Goal: Transaction & Acquisition: Purchase product/service

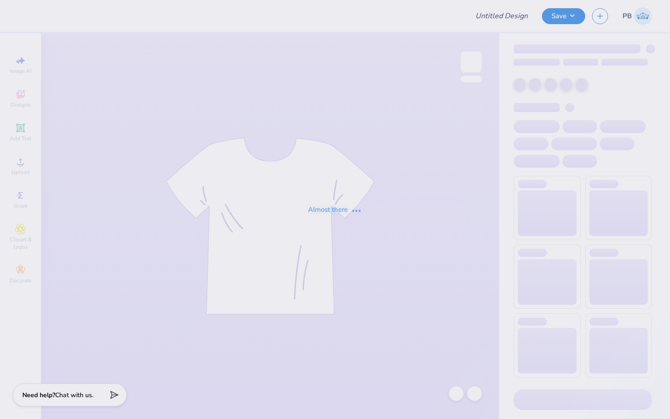
type input "Football Fall Order"
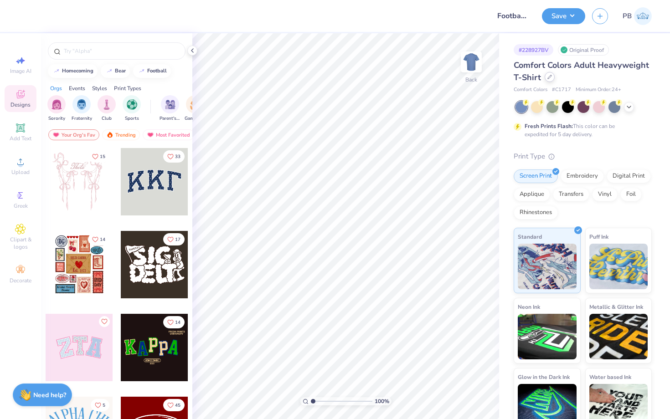
click at [548, 80] on div at bounding box center [550, 77] width 10 height 10
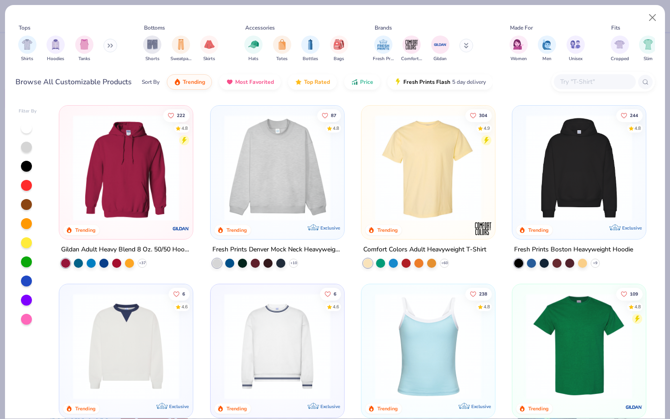
click at [558, 79] on div at bounding box center [595, 81] width 82 height 15
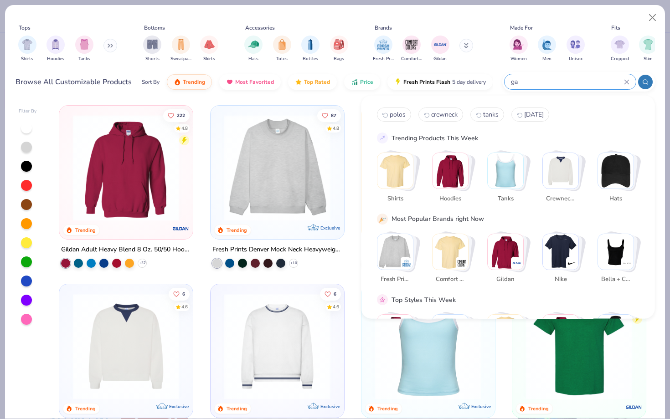
type input "g"
type input "hats"
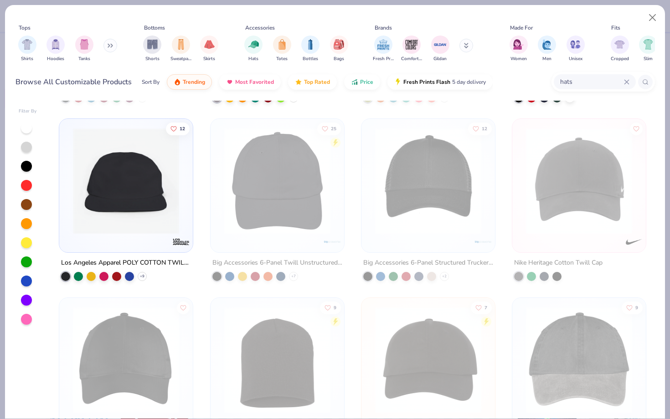
scroll to position [82, 0]
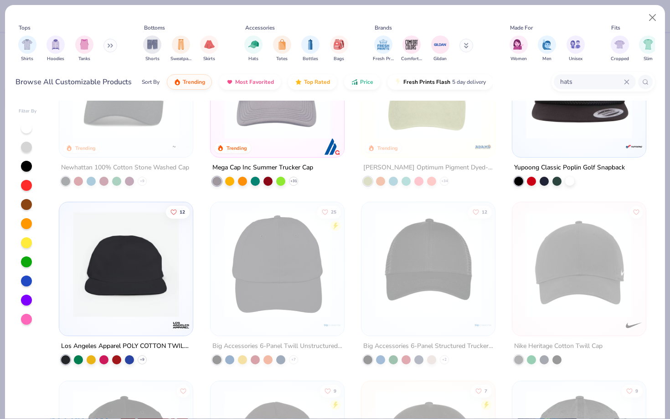
click at [145, 258] on img at bounding box center [125, 264] width 115 height 106
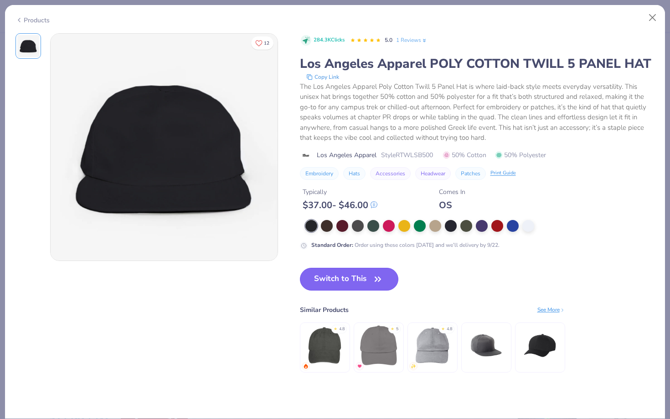
click at [346, 279] on button "Switch to This" at bounding box center [349, 279] width 99 height 23
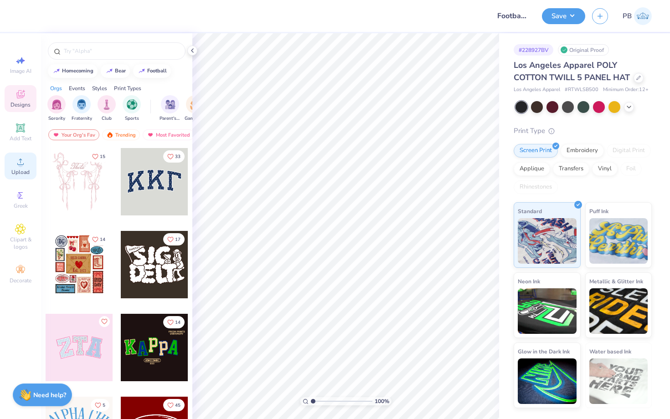
click at [20, 169] on span "Upload" at bounding box center [20, 172] width 18 height 7
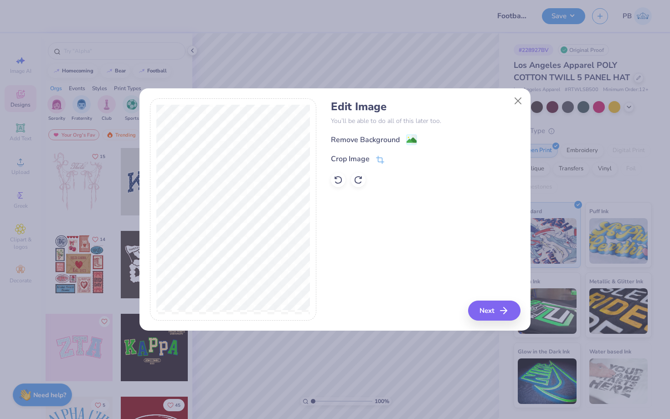
click at [410, 134] on div "Remove Background" at bounding box center [425, 139] width 189 height 11
click at [409, 138] on image at bounding box center [412, 141] width 10 height 10
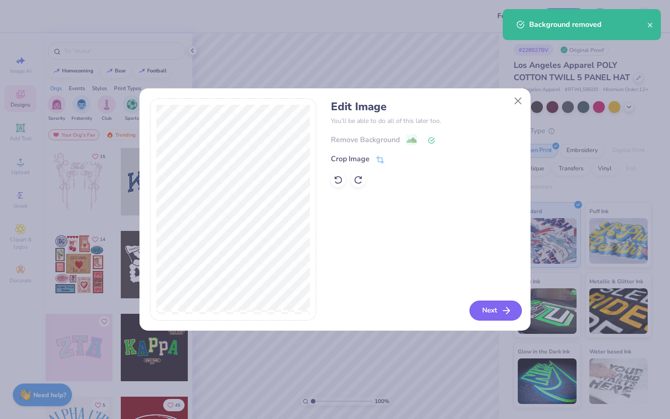
click at [489, 302] on button "Next" at bounding box center [495, 311] width 52 height 20
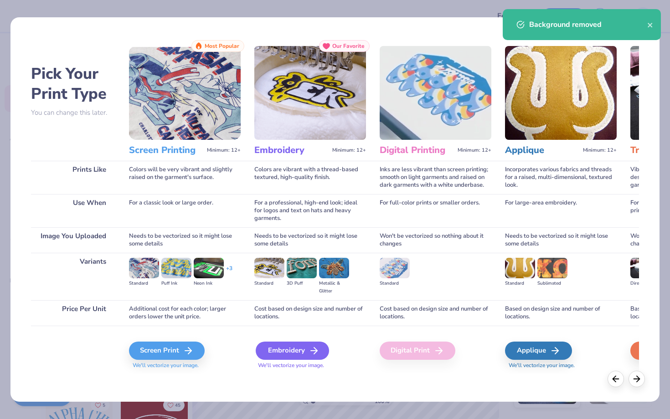
click at [291, 351] on div "Embroidery" at bounding box center [292, 351] width 73 height 18
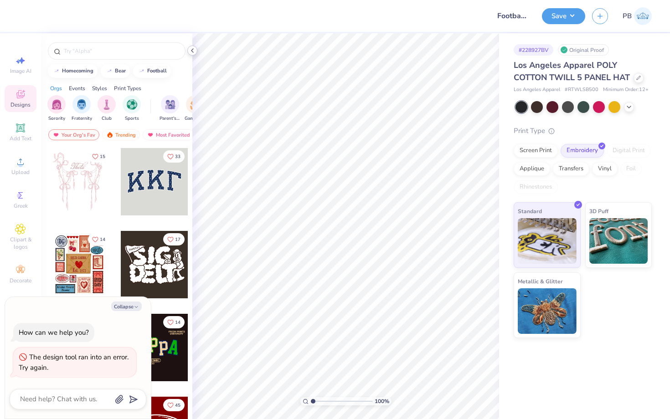
click at [194, 51] on icon at bounding box center [192, 50] width 7 height 7
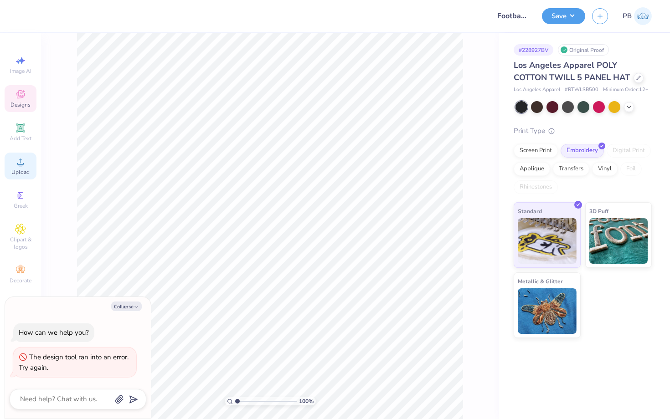
click at [9, 164] on div "Upload" at bounding box center [21, 166] width 32 height 27
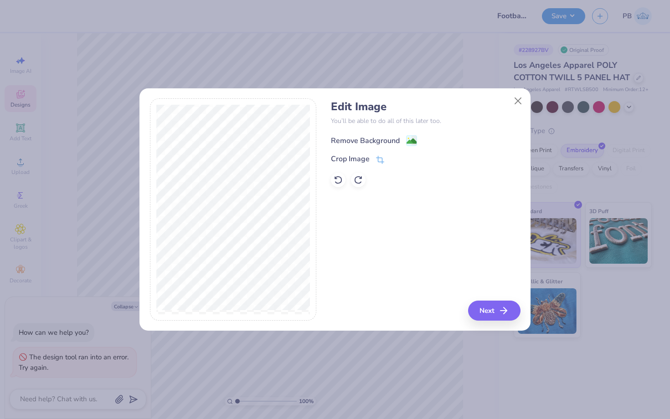
click at [398, 139] on div "Remove Background" at bounding box center [365, 140] width 69 height 11
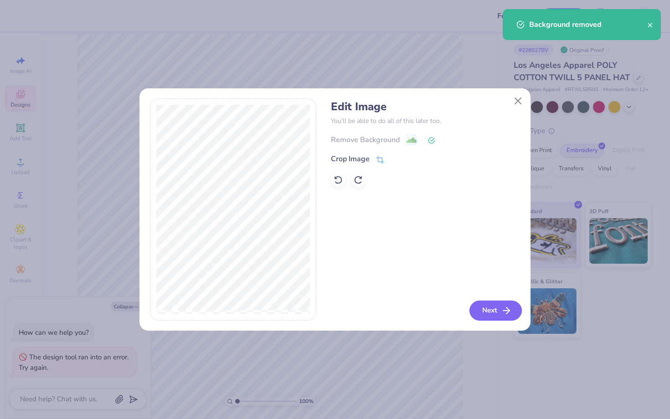
click at [484, 302] on button "Next" at bounding box center [495, 311] width 52 height 20
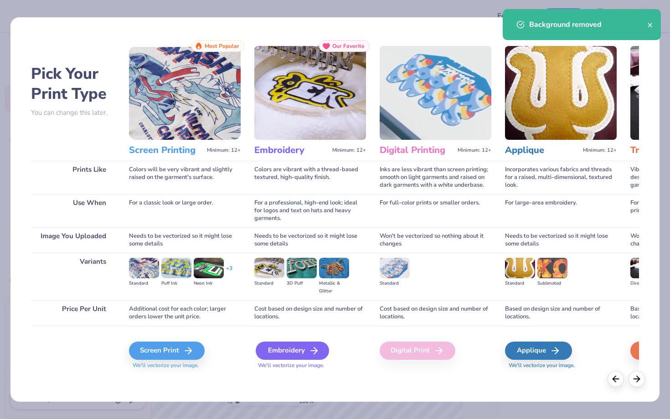
click at [303, 360] on div "Embroidery" at bounding box center [292, 351] width 73 height 18
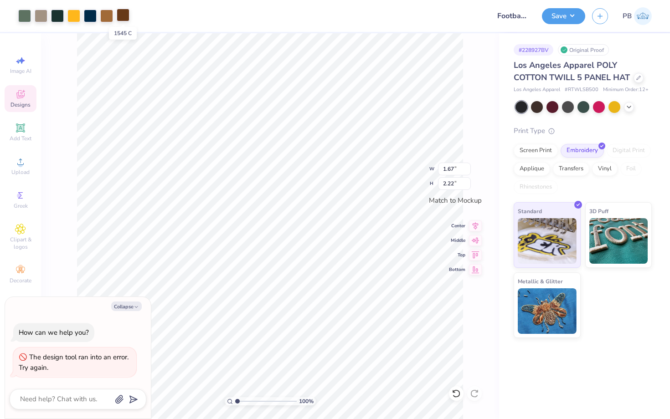
click at [118, 16] on div at bounding box center [123, 15] width 13 height 13
type textarea "x"
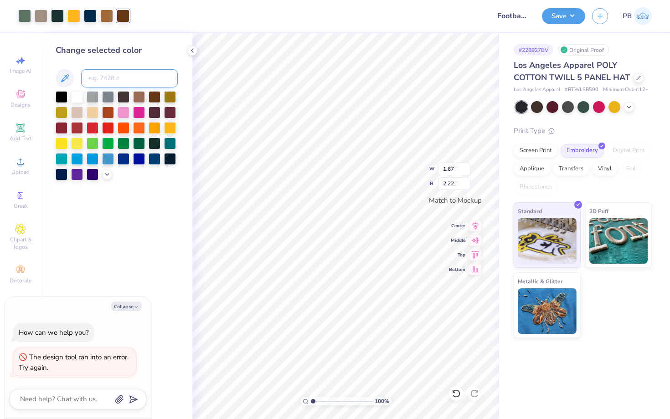
click at [89, 77] on input at bounding box center [129, 78] width 97 height 18
type input "koala"
click at [100, 13] on div at bounding box center [106, 15] width 13 height 13
type textarea "x"
click at [116, 77] on input "koala" at bounding box center [129, 78] width 97 height 18
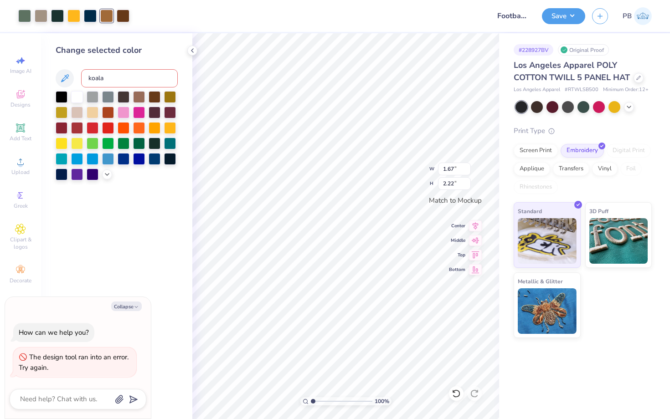
click at [116, 77] on input "koala" at bounding box center [129, 78] width 97 height 18
type input "1545"
type textarea "x"
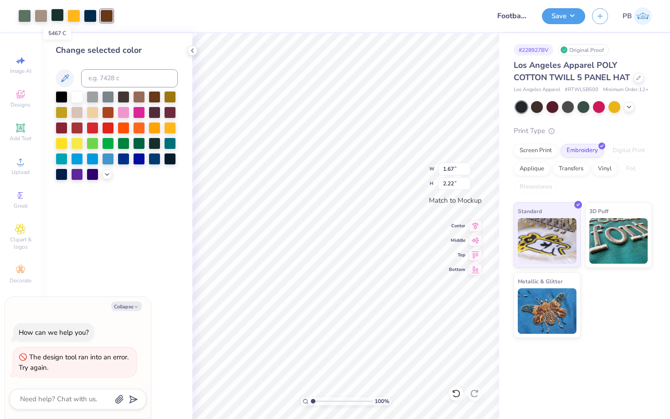
click at [57, 19] on div at bounding box center [57, 15] width 13 height 13
click at [43, 15] on div at bounding box center [41, 15] width 13 height 13
type textarea "x"
click at [107, 88] on div "Change selected color" at bounding box center [117, 112] width 122 height 136
click at [105, 82] on input at bounding box center [129, 78] width 97 height 18
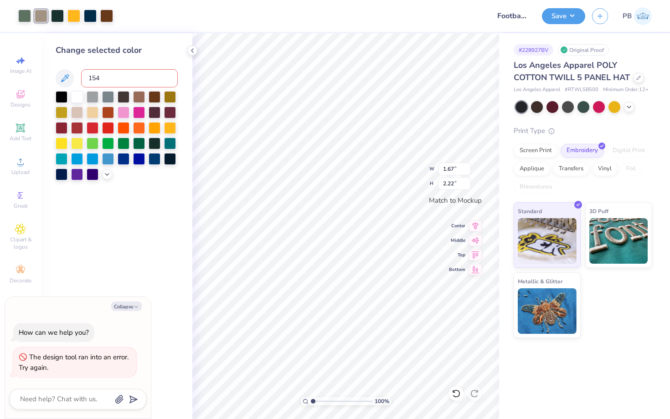
type input "1545"
type textarea "x"
click at [26, 15] on div at bounding box center [24, 15] width 13 height 13
type textarea "x"
click at [109, 78] on input at bounding box center [129, 78] width 97 height 18
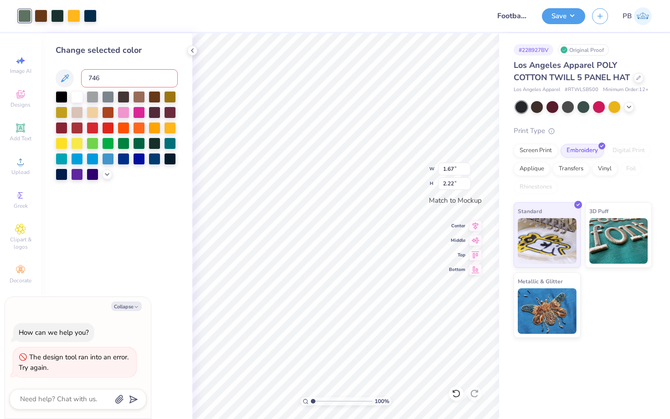
type input "7463"
type textarea "x"
click at [57, 11] on div at bounding box center [57, 15] width 13 height 13
type textarea "x"
click at [113, 81] on input at bounding box center [129, 78] width 97 height 18
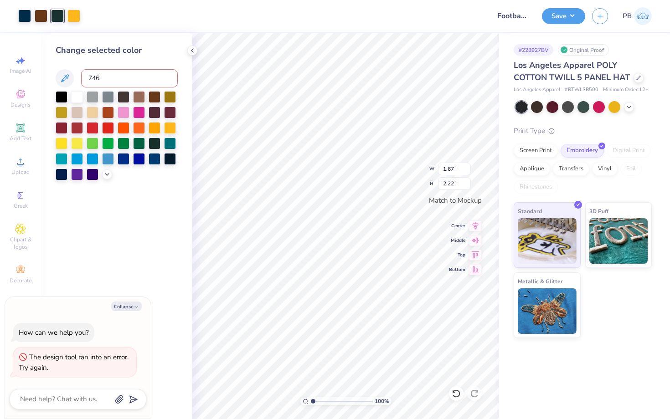
type input "7463"
type textarea "x"
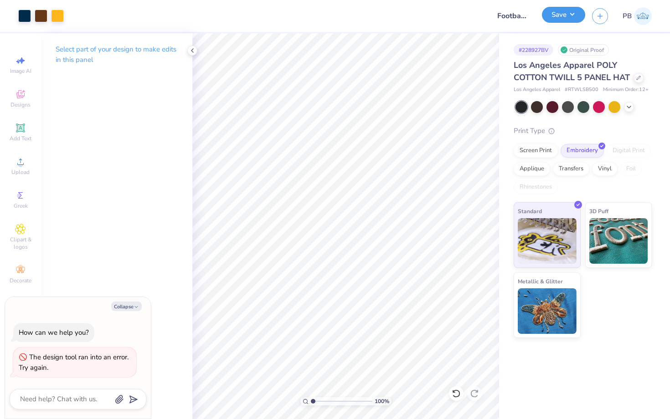
click at [554, 21] on button "Save" at bounding box center [563, 15] width 43 height 16
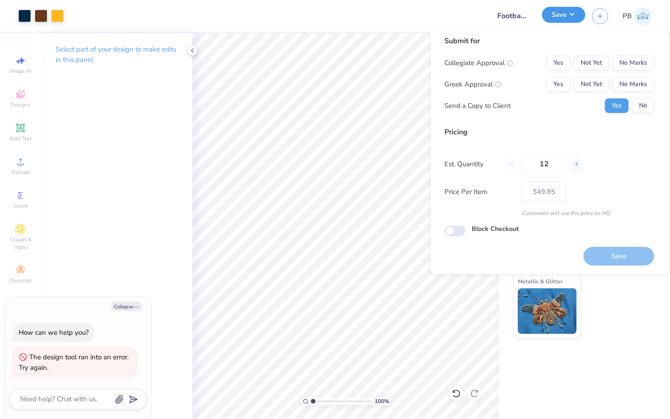
type textarea "x"
click at [648, 60] on button "No Marks" at bounding box center [633, 63] width 41 height 15
click at [644, 83] on button "No Marks" at bounding box center [633, 84] width 41 height 15
type input "– –"
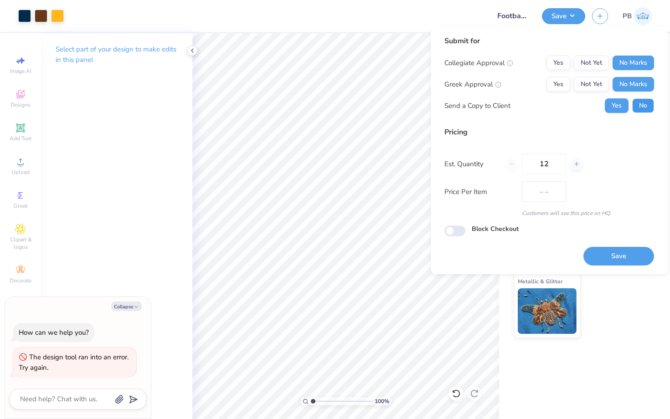
click at [645, 101] on button "No" at bounding box center [643, 105] width 22 height 15
type textarea "x"
click at [609, 255] on button "Save" at bounding box center [618, 256] width 71 height 19
type input "$49.85"
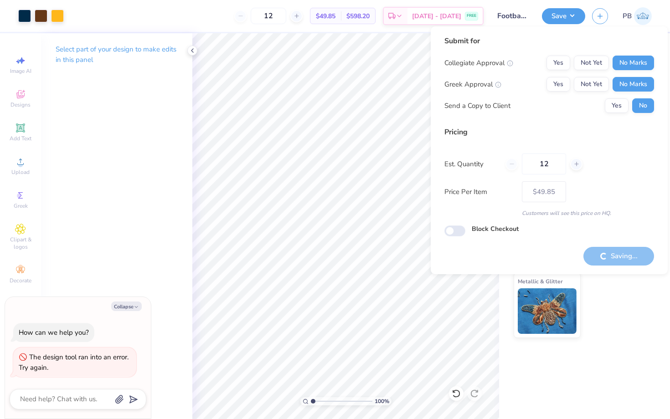
type textarea "x"
type input "– –"
